Goal: Navigation & Orientation: Find specific page/section

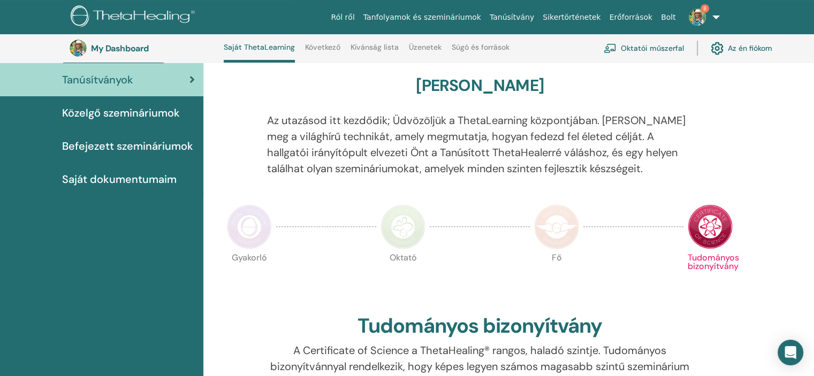
scroll to position [81, 0]
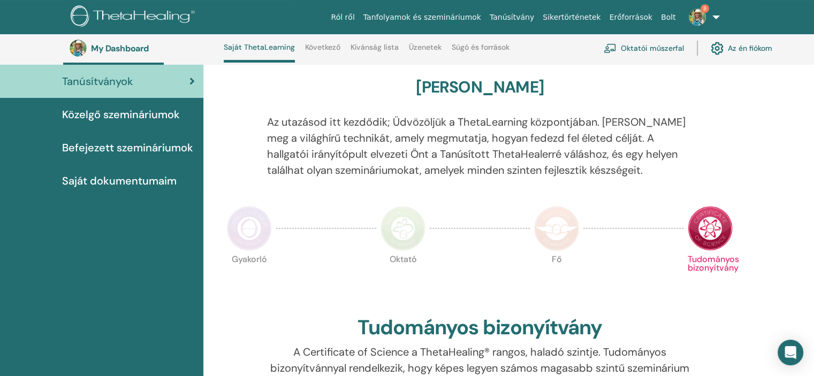
click at [133, 176] on span "Saját dokumentumaim" at bounding box center [119, 181] width 115 height 16
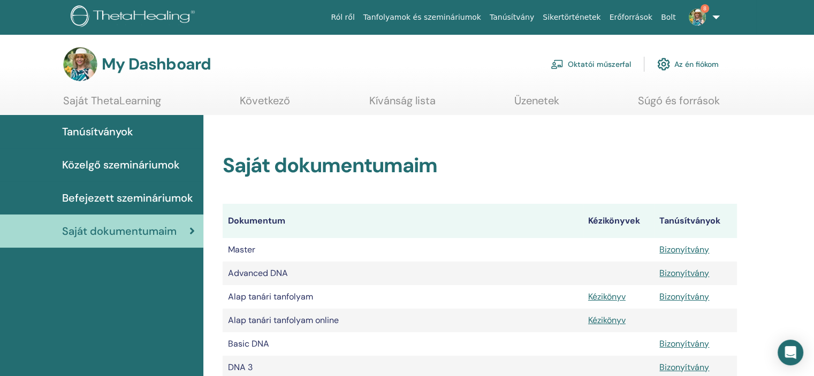
click at [590, 65] on link "Oktatói műszerfal" at bounding box center [591, 64] width 80 height 24
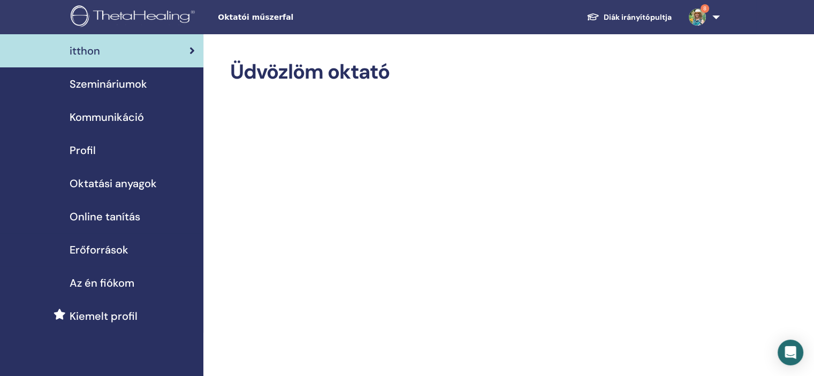
click at [634, 16] on link "Diák irányítópultja" at bounding box center [629, 17] width 102 height 20
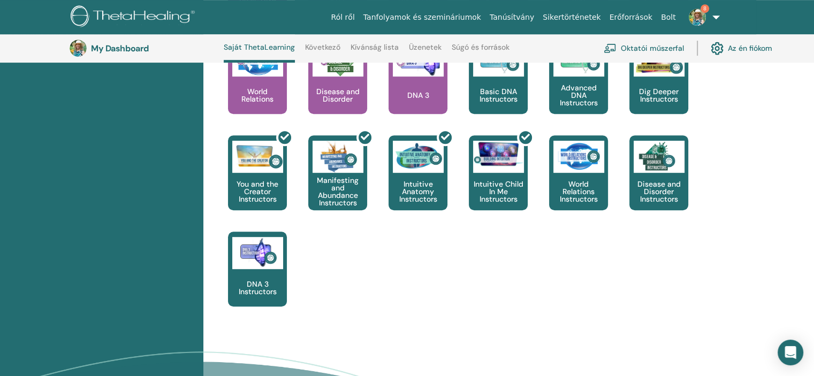
scroll to position [456, 0]
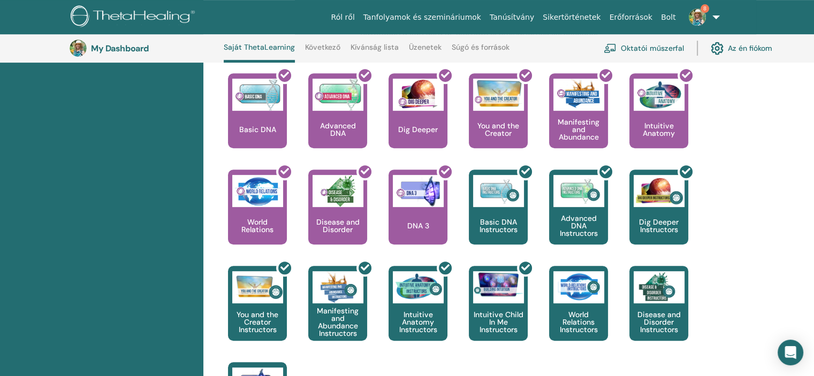
click at [700, 14] on img at bounding box center [697, 17] width 17 height 17
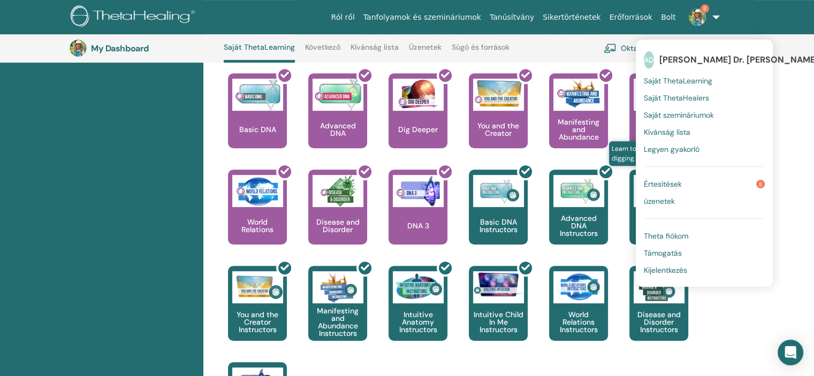
click at [682, 184] on span "Értesítések" at bounding box center [663, 184] width 38 height 10
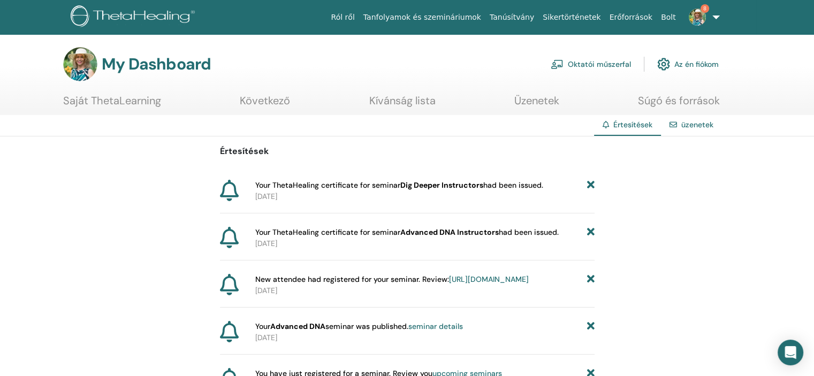
click at [699, 15] on img at bounding box center [697, 17] width 17 height 17
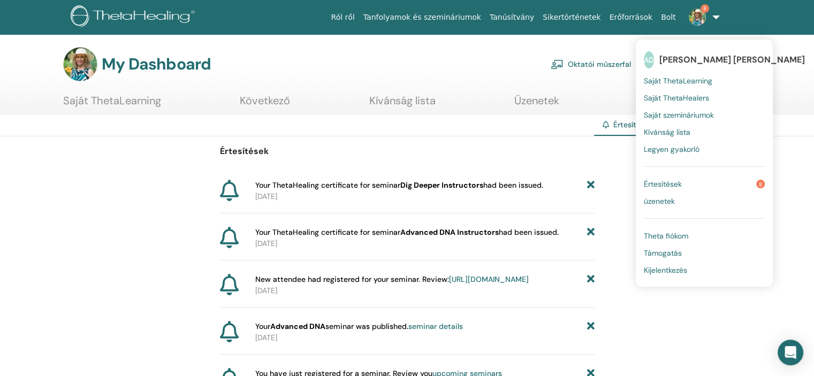
click at [714, 17] on link "8" at bounding box center [702, 17] width 44 height 34
